Goal: Find specific page/section

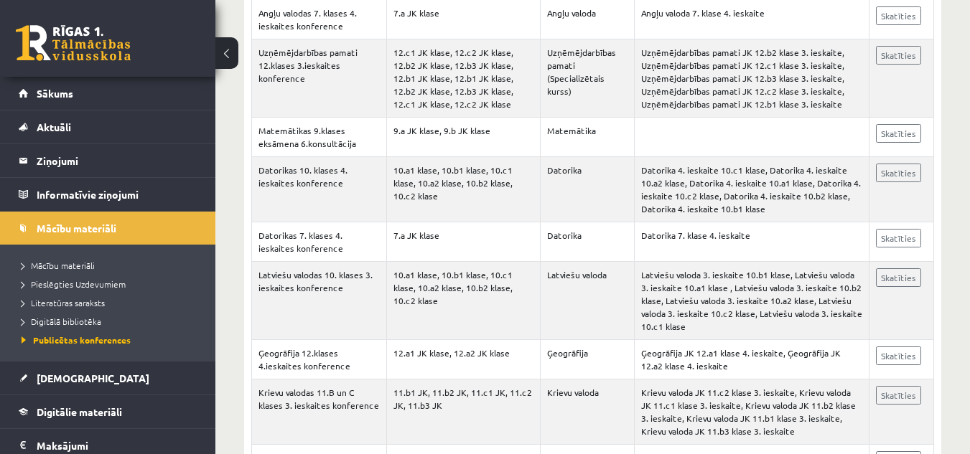
scroll to position [143, 0]
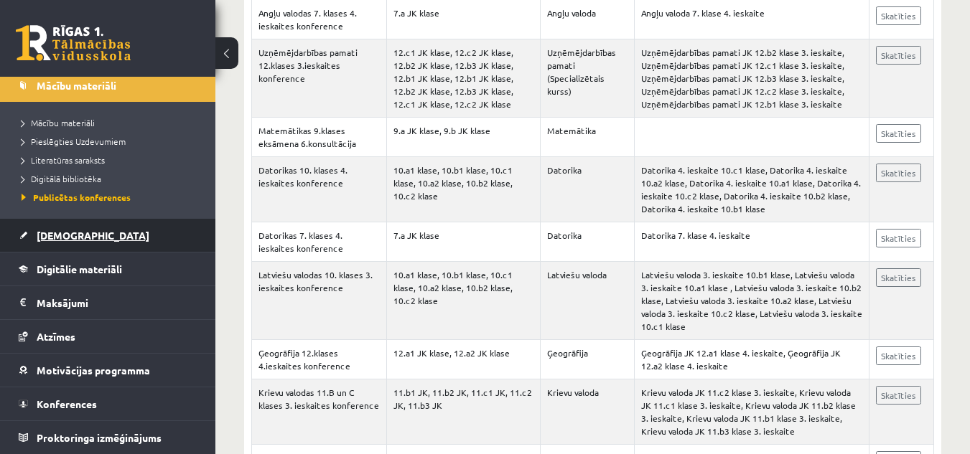
click at [62, 229] on link "[DEMOGRAPHIC_DATA]" at bounding box center [108, 235] width 179 height 33
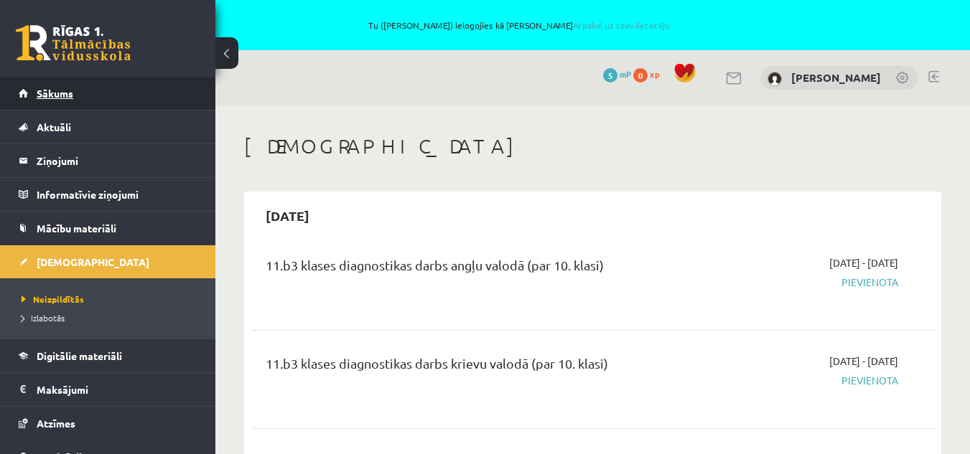
click at [60, 95] on span "Sākums" at bounding box center [55, 93] width 37 height 13
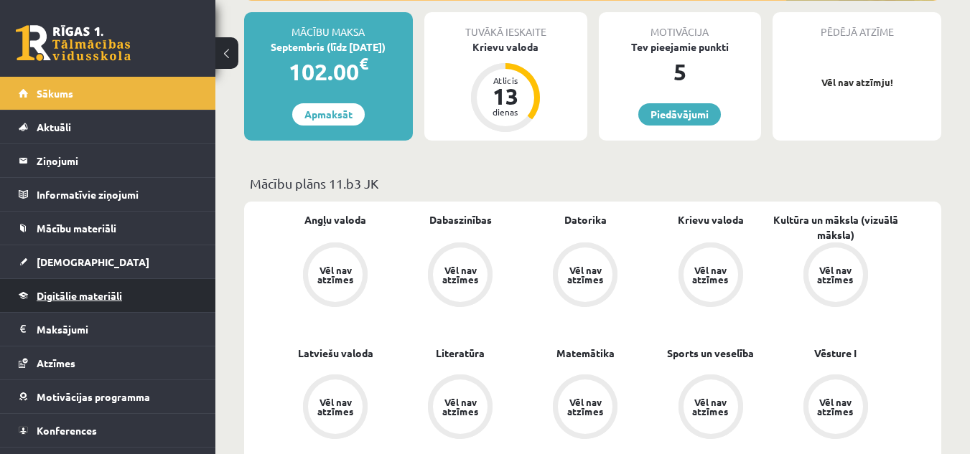
scroll to position [316, 0]
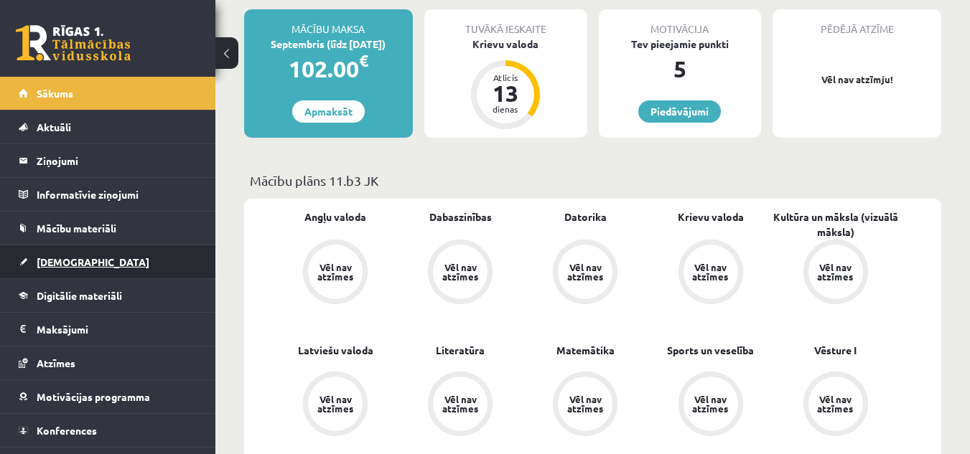
click at [68, 266] on span "[DEMOGRAPHIC_DATA]" at bounding box center [93, 262] width 113 height 13
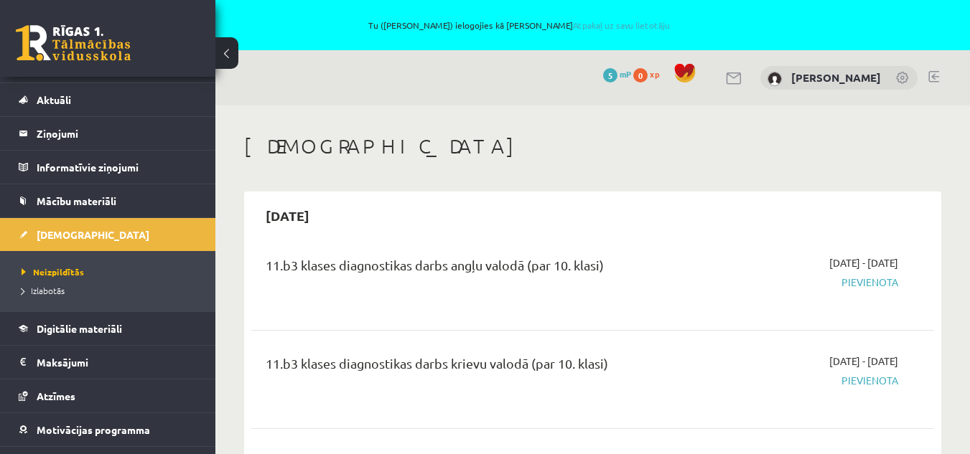
scroll to position [29, 0]
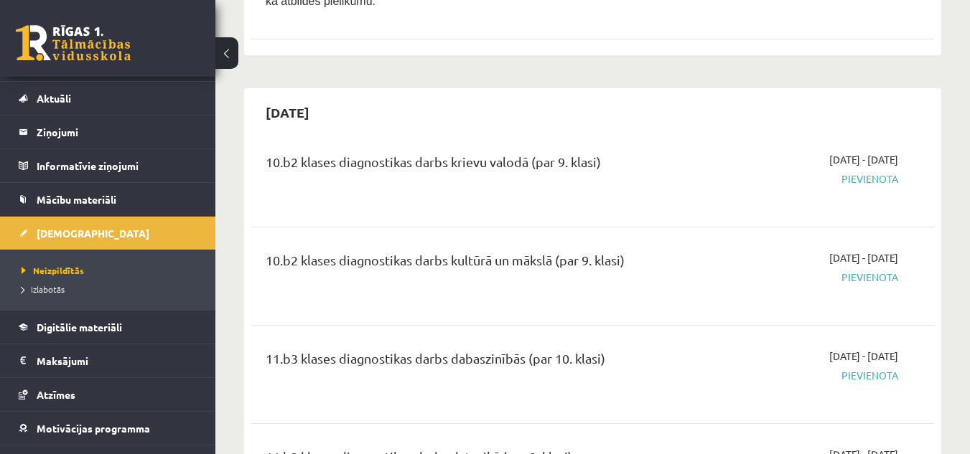
scroll to position [2239, 0]
click at [261, 273] on div "10.b2 klases diagnostikas darbs kultūrā un mākslā (par 9. klasi) 2025-09-01 - 2…" at bounding box center [592, 278] width 683 height 80
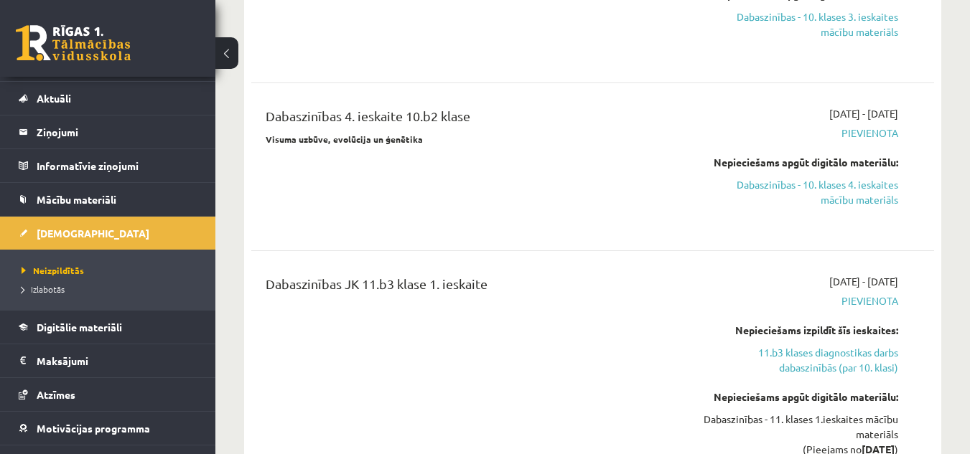
scroll to position [3105, 0]
